Goal: Navigation & Orientation: Go to known website

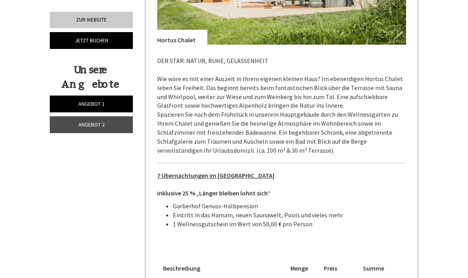
scroll to position [1081, 0]
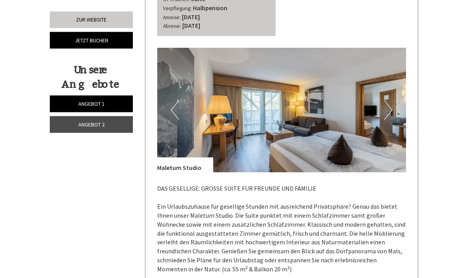
click at [389, 101] on button "Next" at bounding box center [388, 111] width 8 height 20
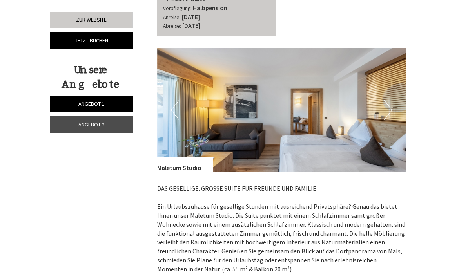
click at [396, 103] on img at bounding box center [281, 110] width 249 height 125
click at [394, 102] on img at bounding box center [281, 110] width 249 height 125
click at [393, 98] on img at bounding box center [281, 110] width 249 height 125
click at [390, 100] on button "Next" at bounding box center [388, 110] width 8 height 20
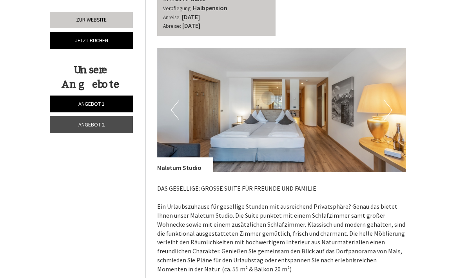
click at [388, 100] on button "Next" at bounding box center [388, 110] width 8 height 20
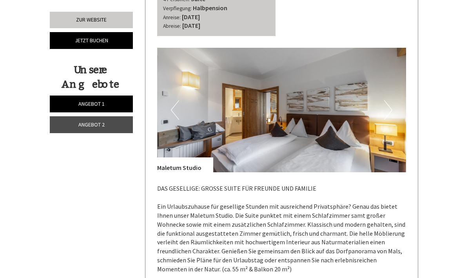
click at [389, 100] on button "Next" at bounding box center [388, 110] width 8 height 20
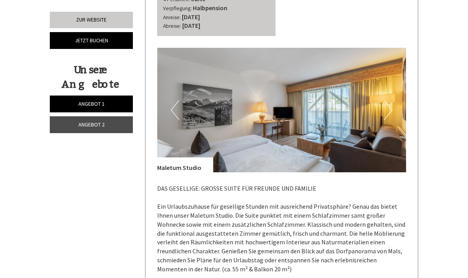
click at [388, 101] on button "Next" at bounding box center [388, 110] width 8 height 20
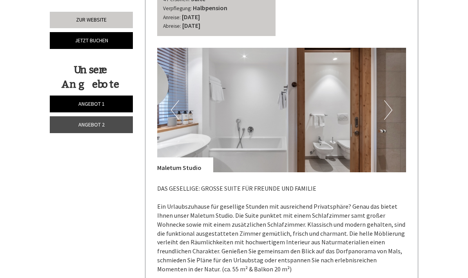
click at [387, 100] on button "Next" at bounding box center [388, 110] width 8 height 20
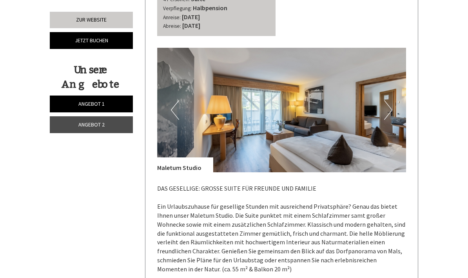
click at [387, 100] on button "Next" at bounding box center [388, 110] width 8 height 20
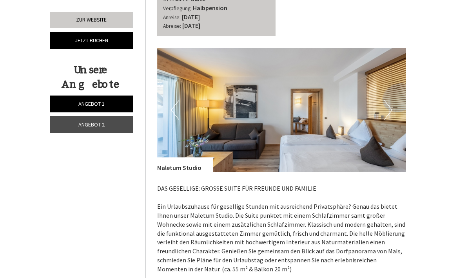
click at [386, 100] on button "Next" at bounding box center [388, 110] width 8 height 20
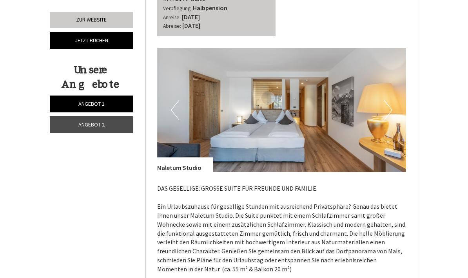
click at [384, 100] on img at bounding box center [281, 110] width 249 height 125
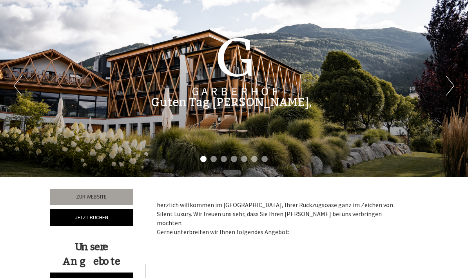
scroll to position [5, 0]
click at [111, 198] on link "Zur Website" at bounding box center [91, 197] width 83 height 16
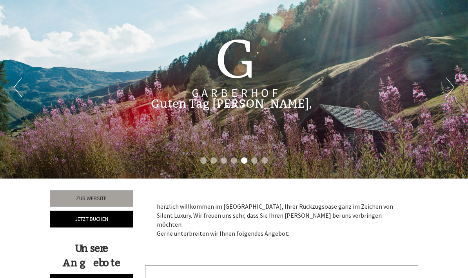
scroll to position [0, 0]
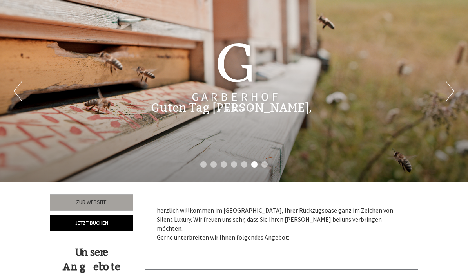
click at [112, 205] on link "Zur Website" at bounding box center [91, 202] width 83 height 16
